Goal: Task Accomplishment & Management: Use online tool/utility

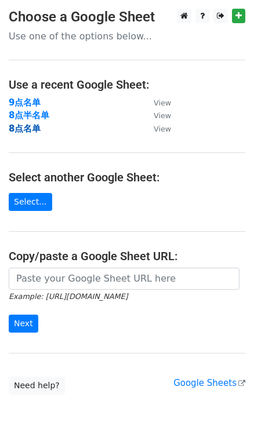
click at [31, 128] on strong "8点名单" at bounding box center [25, 128] width 32 height 10
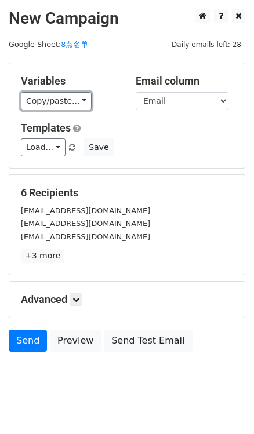
drag, startPoint x: 78, startPoint y: 98, endPoint x: 102, endPoint y: 111, distance: 27.2
click at [78, 98] on link "Copy/paste..." at bounding box center [56, 101] width 71 height 18
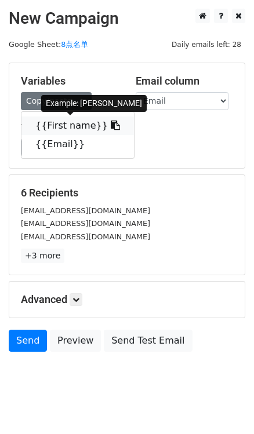
click at [112, 125] on link "{{First name}}" at bounding box center [77, 125] width 112 height 19
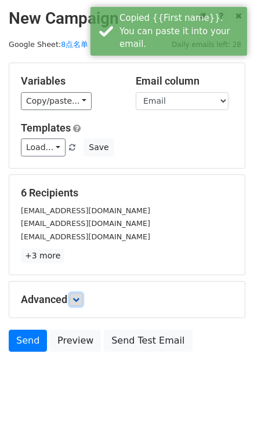
click at [75, 296] on icon at bounding box center [75, 299] width 7 height 7
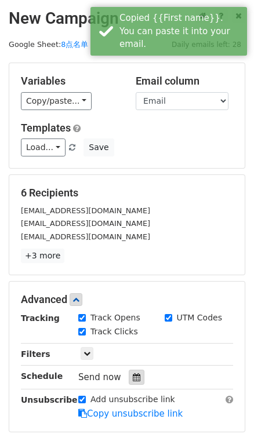
click at [130, 373] on div at bounding box center [137, 376] width 16 height 15
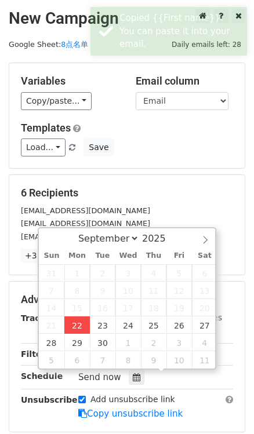
type input "2025-09-22 16:32"
type input "04"
type input "32"
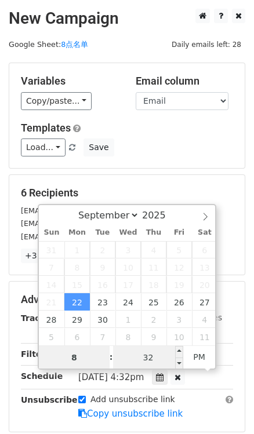
type input "8"
type input "2025-09-22 20:32"
type input "08"
click at [142, 359] on input "32" at bounding box center [148, 357] width 71 height 23
type input "0"
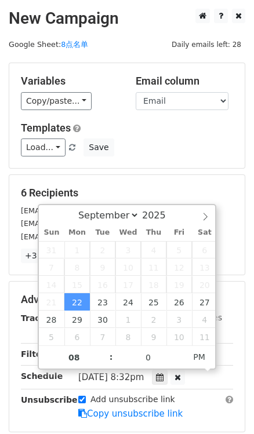
type input "2025-09-22 20:00"
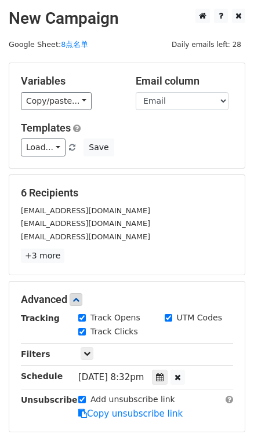
click at [177, 162] on div "Variables Copy/paste... {{First name}} {{Email}} Email column First name Email …" at bounding box center [126, 115] width 235 height 105
click at [163, 374] on icon at bounding box center [160, 377] width 8 height 8
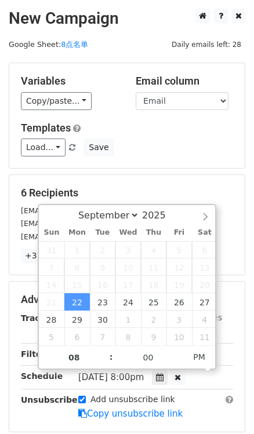
click at [198, 158] on div "Variables Copy/paste... {{First name}} {{Email}} Email column First name Email …" at bounding box center [126, 115] width 235 height 105
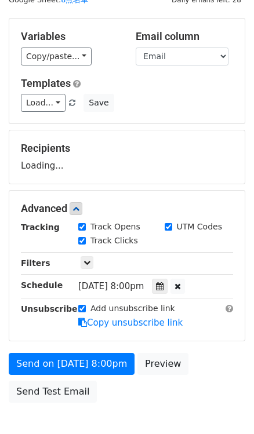
scroll to position [105, 0]
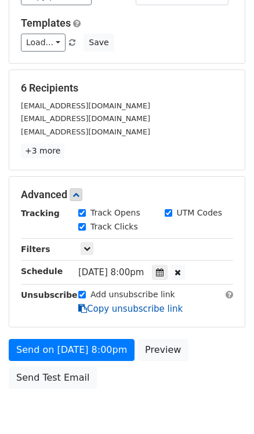
click at [120, 303] on link "Copy unsubscribe link" at bounding box center [130, 308] width 104 height 10
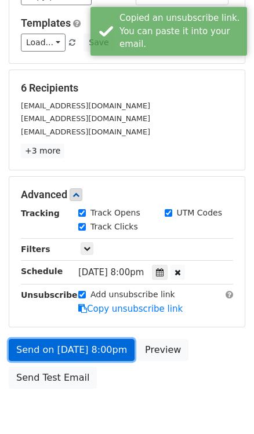
click at [101, 346] on link "Send on Sep 22 at 8:00pm" at bounding box center [72, 350] width 126 height 22
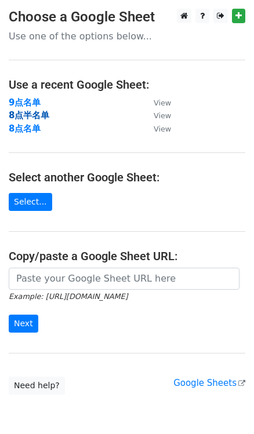
click at [23, 113] on strong "8点半名单" at bounding box center [29, 115] width 41 height 10
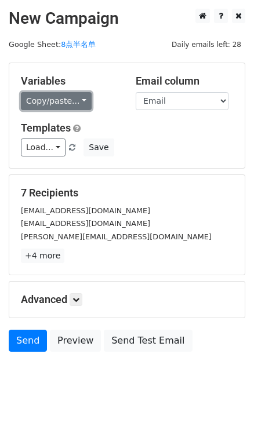
click at [75, 98] on link "Copy/paste..." at bounding box center [56, 101] width 71 height 18
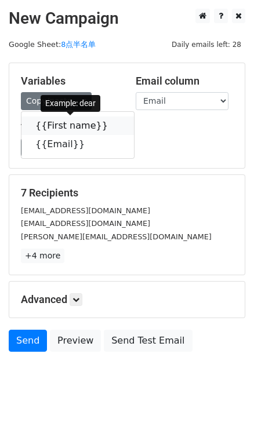
drag, startPoint x: 97, startPoint y: 122, endPoint x: 76, endPoint y: 122, distance: 20.8
click at [111, 122] on icon at bounding box center [115, 124] width 9 height 9
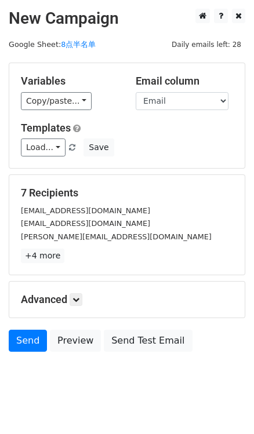
click at [71, 299] on h5 "Advanced" at bounding box center [127, 299] width 212 height 13
click at [75, 299] on icon at bounding box center [75, 299] width 7 height 7
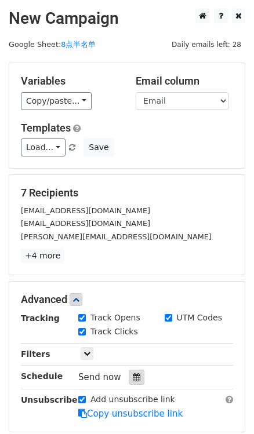
click at [137, 377] on icon at bounding box center [137, 377] width 8 height 8
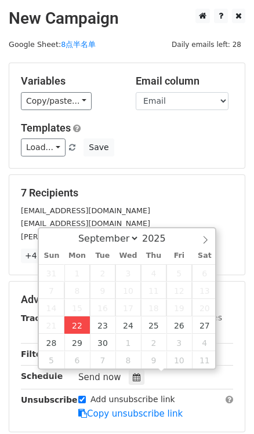
type input "2025-09-22 16:33"
type input "04"
type input "33"
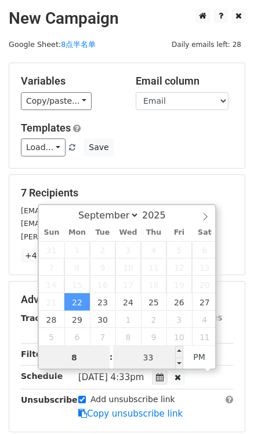
type input "8"
type input "2025-09-22 20:33"
type input "08"
click at [140, 353] on input "33" at bounding box center [148, 357] width 71 height 23
type input "30"
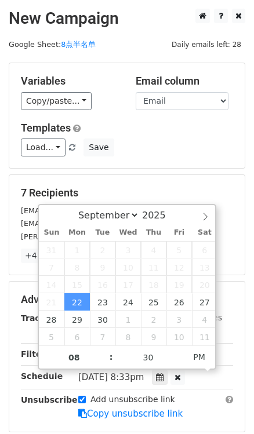
type input "2025-09-22 20:30"
click at [168, 173] on form "Variables Copy/paste... {{First name}} {{Email}} Email column First name Email …" at bounding box center [127, 281] width 236 height 436
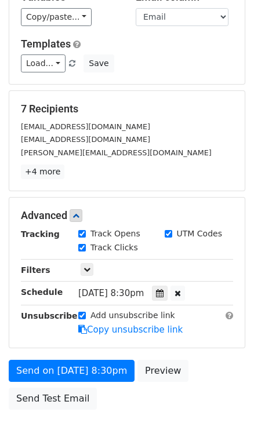
scroll to position [156, 0]
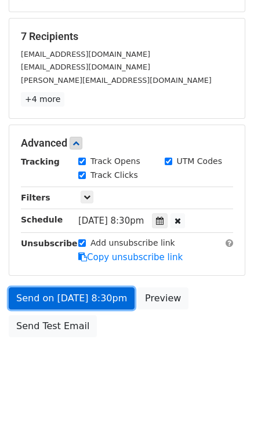
click at [125, 300] on link "Send on Sep 22 at 8:30pm" at bounding box center [72, 298] width 126 height 22
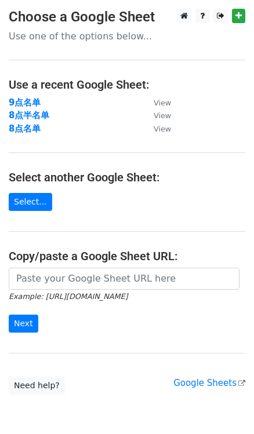
click at [4, 103] on main "Choose a Google Sheet Use one of the options below... Use a recent Google Sheet…" at bounding box center [127, 202] width 254 height 386
click at [19, 101] on strong "9点名单" at bounding box center [25, 102] width 32 height 10
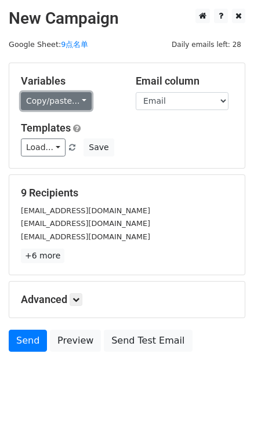
click at [81, 105] on link "Copy/paste..." at bounding box center [56, 101] width 71 height 18
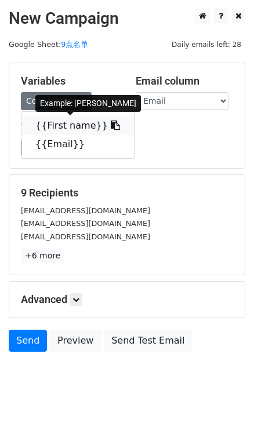
click at [111, 122] on icon at bounding box center [115, 124] width 9 height 9
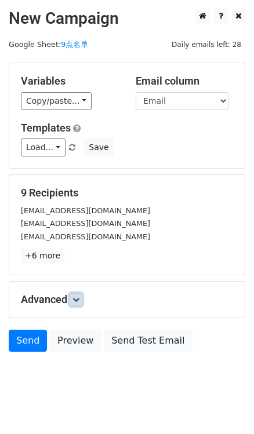
click at [75, 296] on icon at bounding box center [75, 299] width 7 height 7
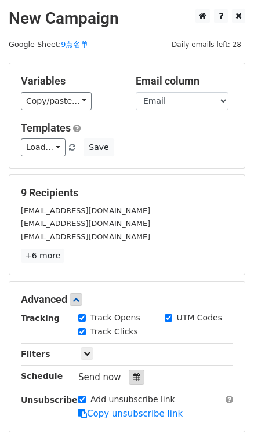
click at [133, 373] on icon at bounding box center [137, 377] width 8 height 8
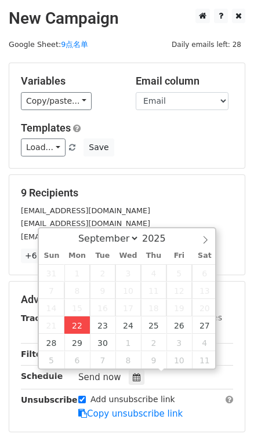
type input "[DATE] 16:34"
type input "04"
type input "34"
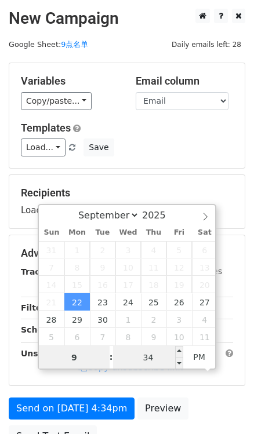
type input "9"
type input "2025-09-22 21:34"
type input "09"
click at [151, 355] on input "34" at bounding box center [148, 357] width 71 height 23
type input "0"
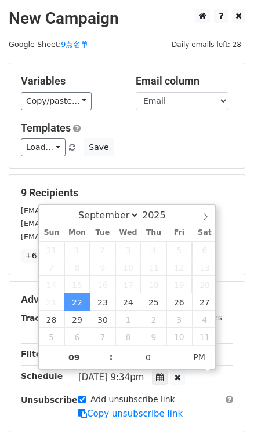
type input "2025-09-22 21:00"
click at [166, 175] on div "9 Recipients peachykeendealsandsteals@gmail.com Medjrw1012@hotmail.com buythebo…" at bounding box center [126, 225] width 235 height 100
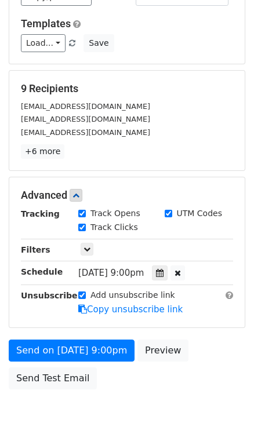
scroll to position [105, 0]
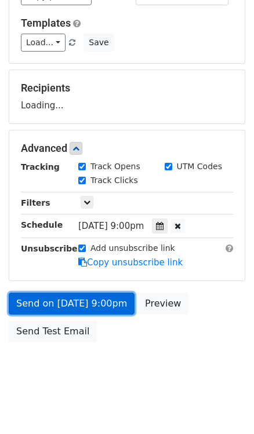
click at [104, 303] on link "Send on Sep 22 at 9:00pm" at bounding box center [72, 303] width 126 height 22
